Goal: Task Accomplishment & Management: Manage account settings

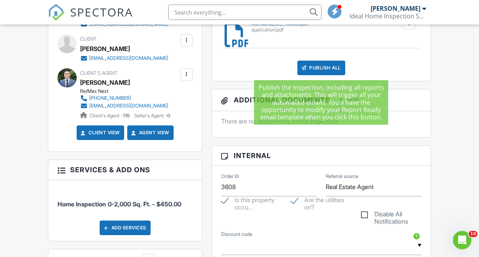
click at [317, 71] on div "Publish All" at bounding box center [321, 68] width 48 height 15
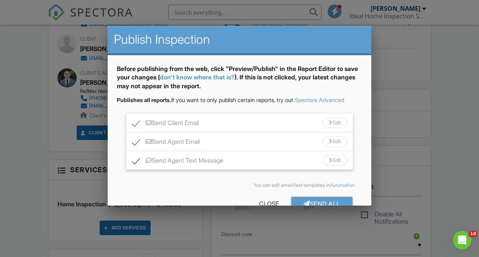
click at [136, 164] on label "Send Agent Text Message" at bounding box center [177, 162] width 91 height 10
checkbox input "false"
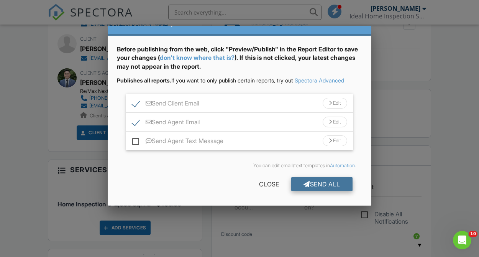
click at [318, 184] on div "Send All" at bounding box center [321, 184] width 61 height 14
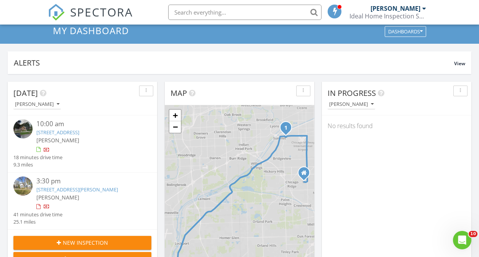
scroll to position [57, 0]
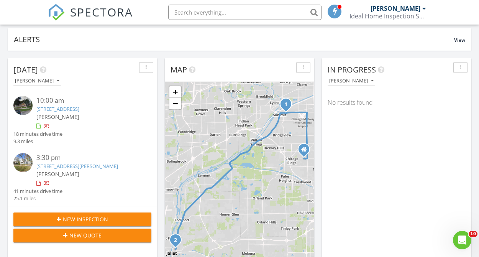
click at [79, 107] on link "5530 S New England Ave, Chicago, IL 60638" at bounding box center [57, 108] width 43 height 7
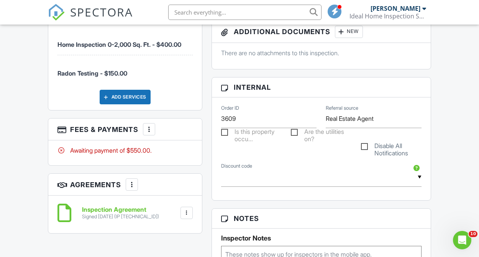
scroll to position [387, 0]
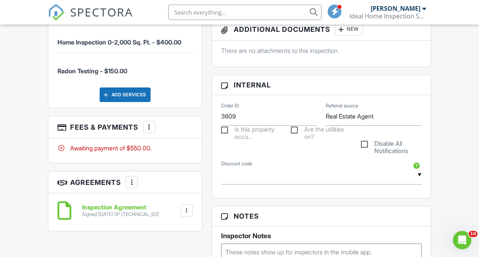
click at [150, 126] on div at bounding box center [149, 127] width 8 height 8
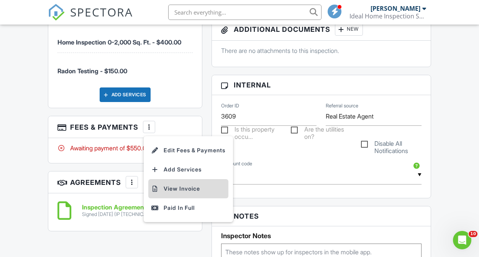
click at [173, 192] on li "View Invoice" at bounding box center [188, 188] width 80 height 19
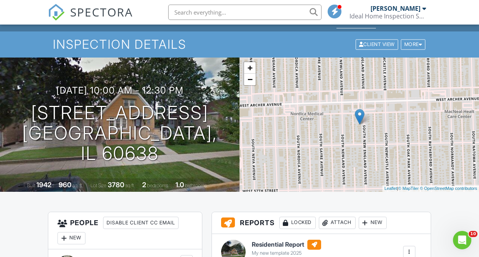
scroll to position [0, 0]
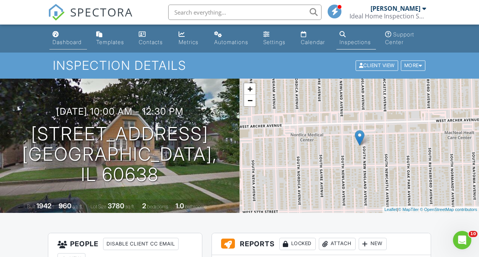
click at [61, 42] on div "Dashboard" at bounding box center [67, 42] width 29 height 7
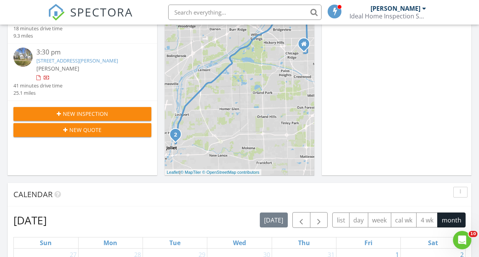
click at [71, 62] on link "[STREET_ADDRESS][PERSON_NAME]" at bounding box center [77, 60] width 82 height 7
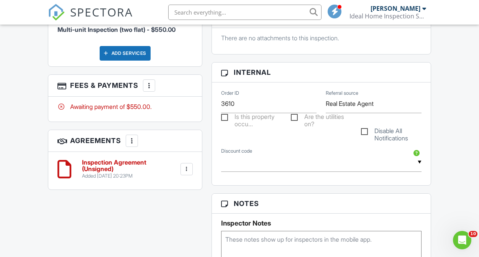
click at [151, 87] on div at bounding box center [149, 86] width 8 height 8
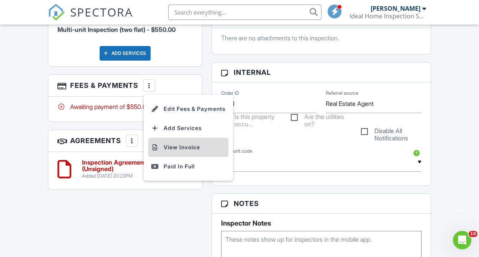
click at [176, 153] on li "View Invoice" at bounding box center [188, 147] width 80 height 19
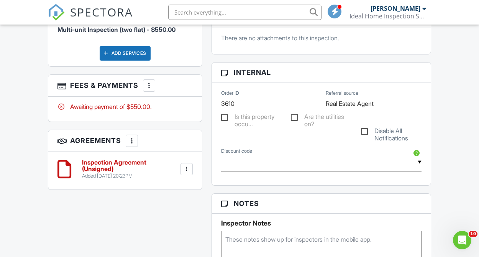
click at [111, 161] on h6 "Inspection Agreement (Unsigned)" at bounding box center [130, 165] width 97 height 13
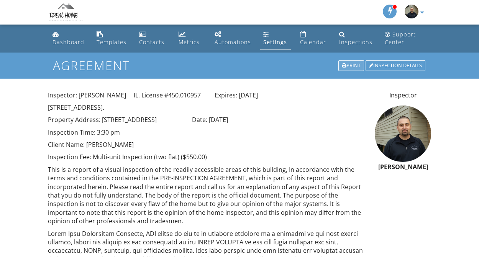
click at [342, 66] on div at bounding box center [344, 65] width 5 height 5
